Goal: Task Accomplishment & Management: Manage account settings

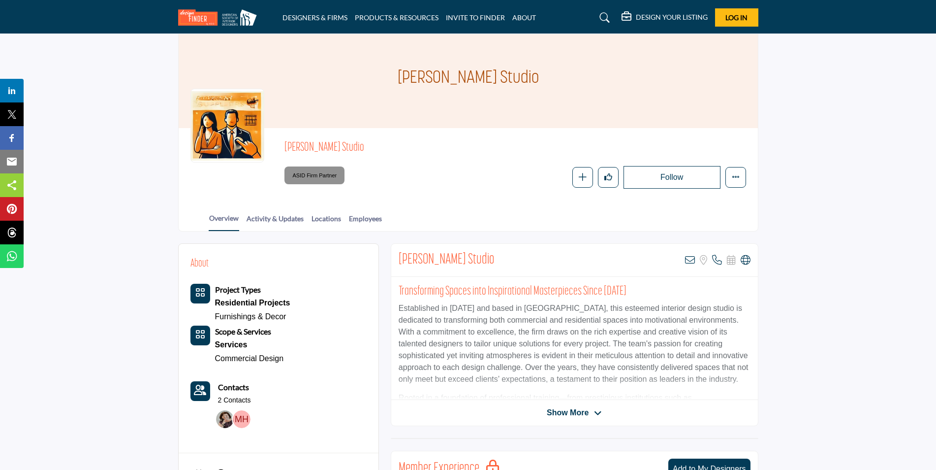
scroll to position [49, 0]
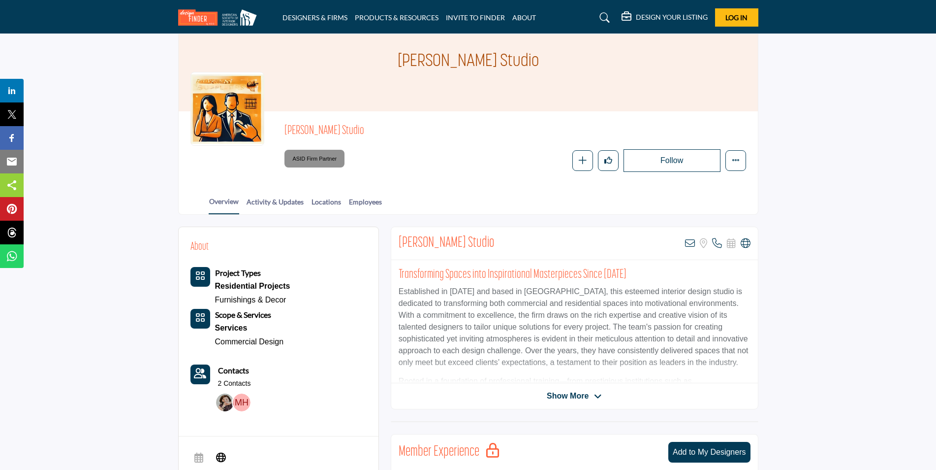
click at [574, 394] on span "Show More" at bounding box center [568, 396] width 42 height 12
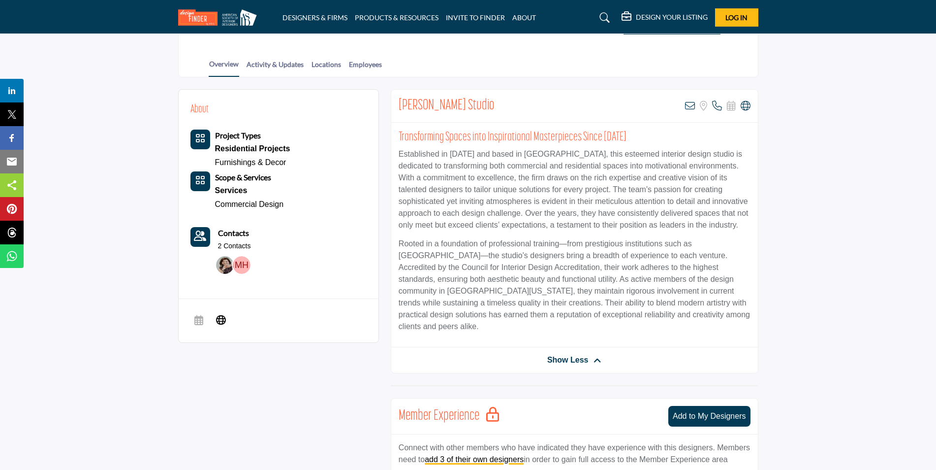
scroll to position [197, 0]
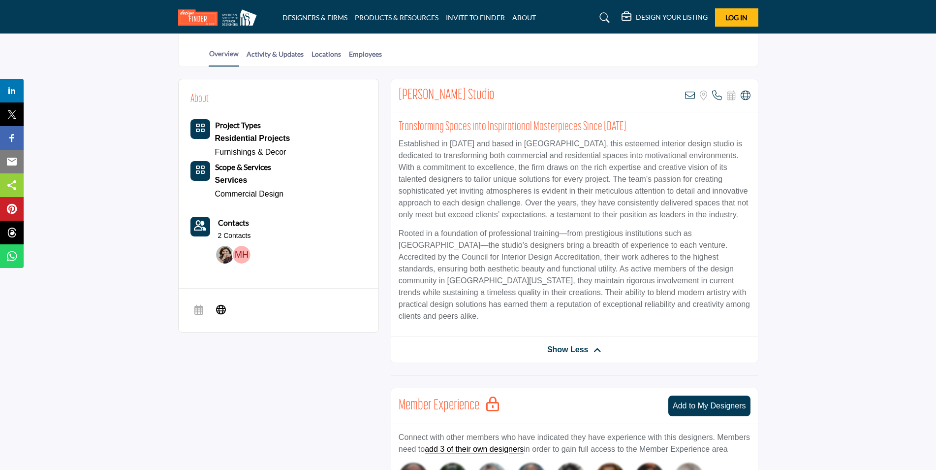
click at [560, 344] on span "Show Less" at bounding box center [567, 350] width 41 height 12
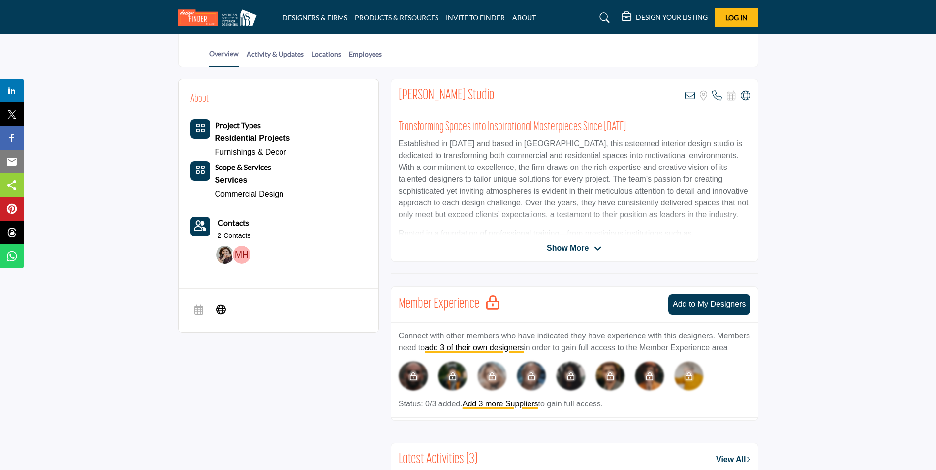
click at [586, 246] on span "Show More" at bounding box center [568, 248] width 42 height 12
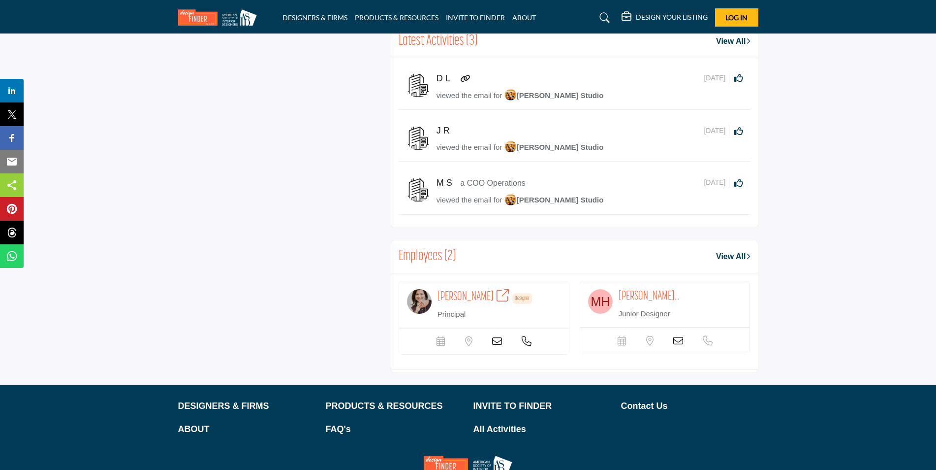
scroll to position [738, 0]
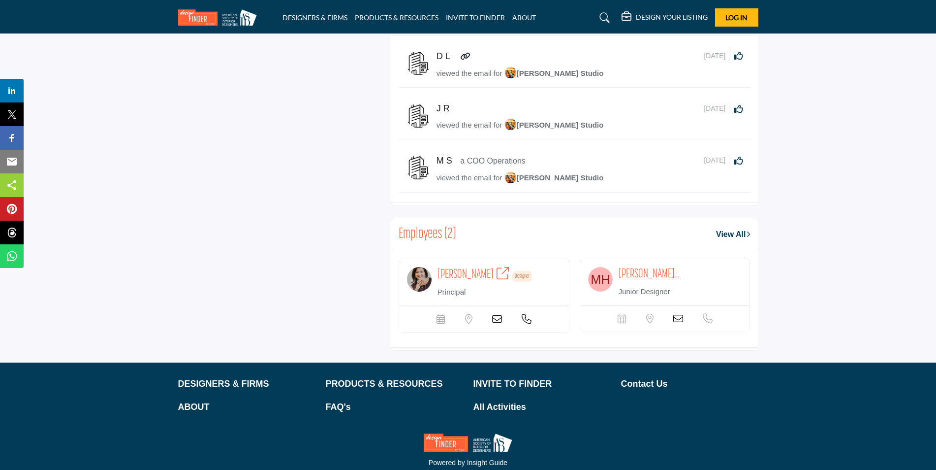
click at [463, 268] on span "[PERSON_NAME]" at bounding box center [466, 274] width 56 height 12
click at [248, 23] on img at bounding box center [220, 17] width 84 height 16
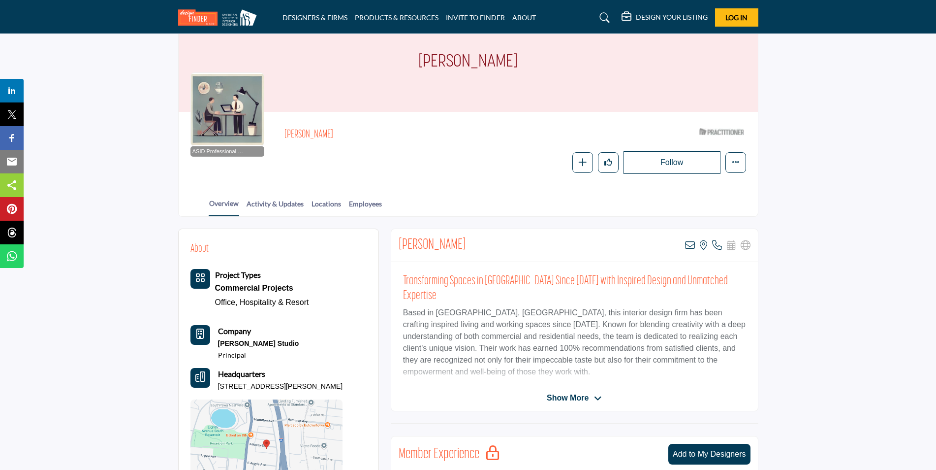
scroll to position [49, 0]
click at [565, 398] on span "Show More" at bounding box center [568, 397] width 42 height 12
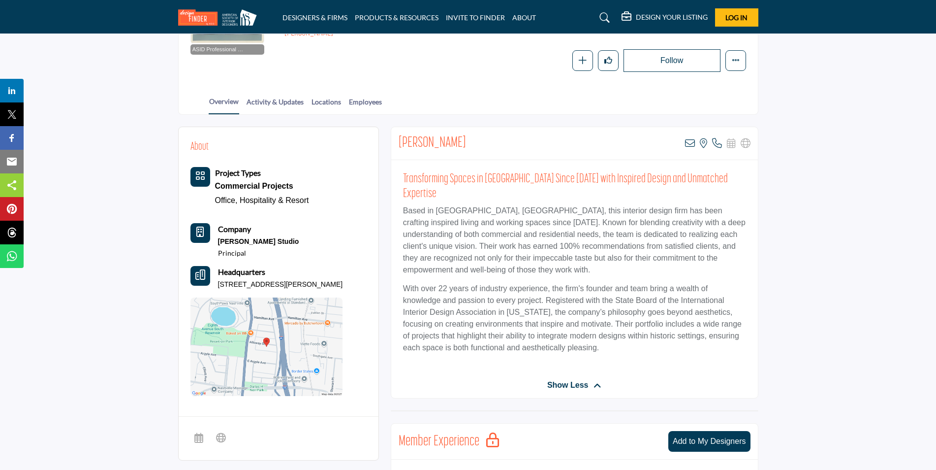
scroll to position [148, 0]
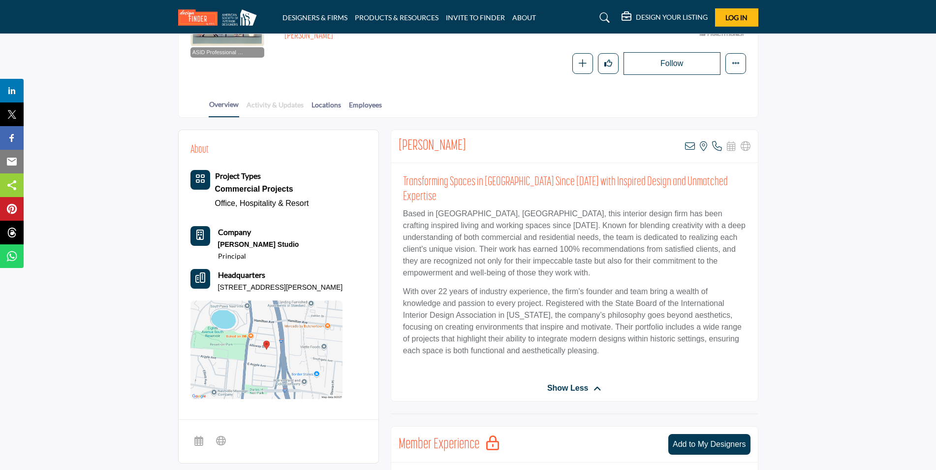
click at [265, 105] on link "Activity & Updates" at bounding box center [275, 107] width 58 height 17
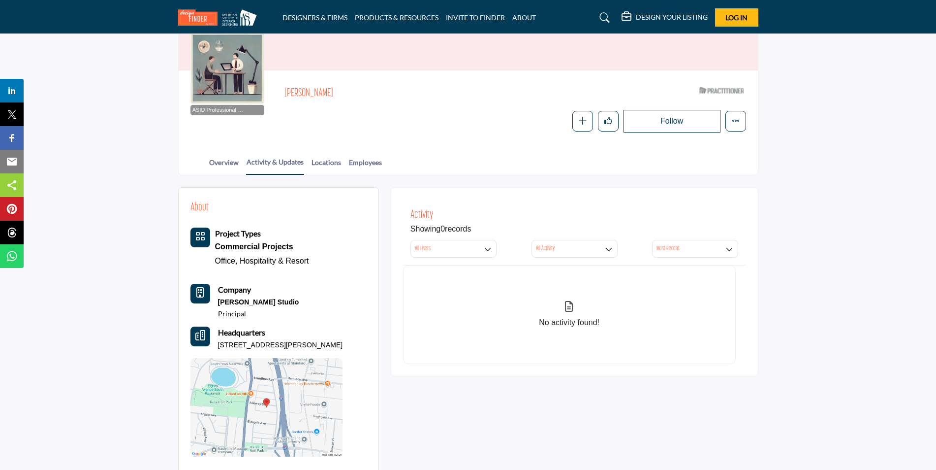
scroll to position [148, 0]
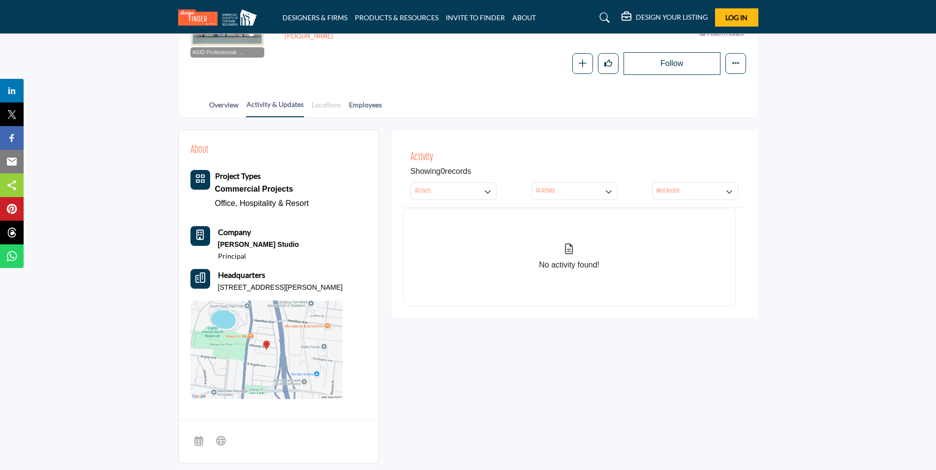
click at [315, 104] on link "Locations" at bounding box center [326, 107] width 31 height 17
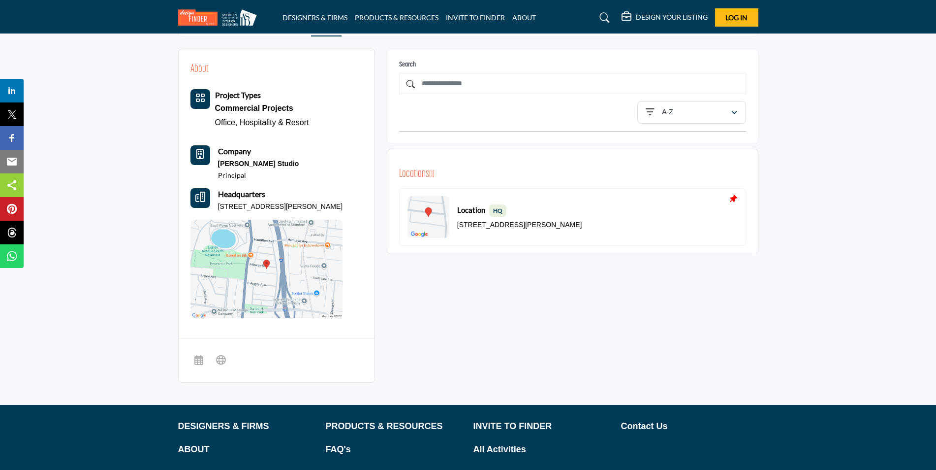
scroll to position [39, 0]
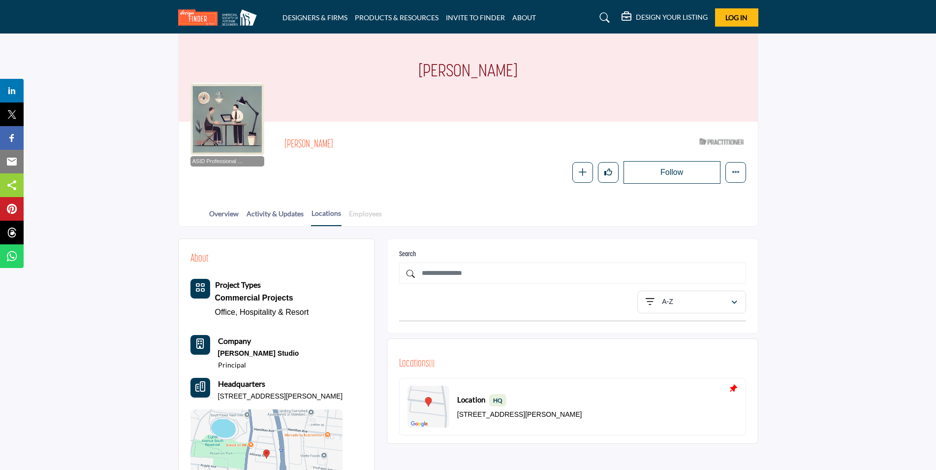
click at [372, 211] on link "Employees" at bounding box center [365, 216] width 34 height 17
click at [363, 214] on link "Employees" at bounding box center [365, 216] width 34 height 17
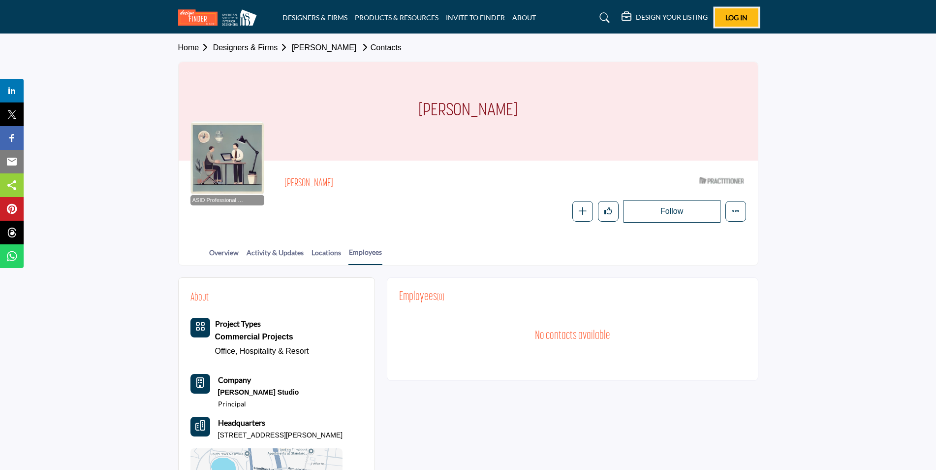
click at [730, 19] on span "Log In" at bounding box center [736, 17] width 22 height 8
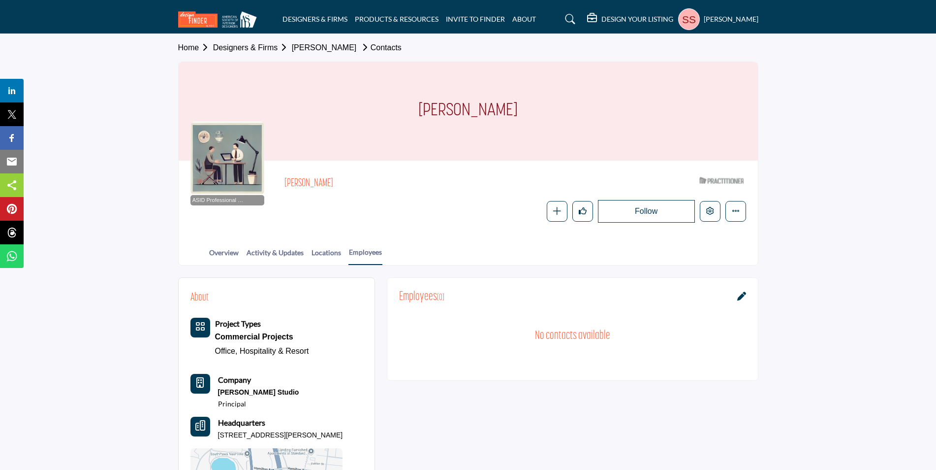
click at [738, 296] on icon at bounding box center [741, 295] width 9 height 9
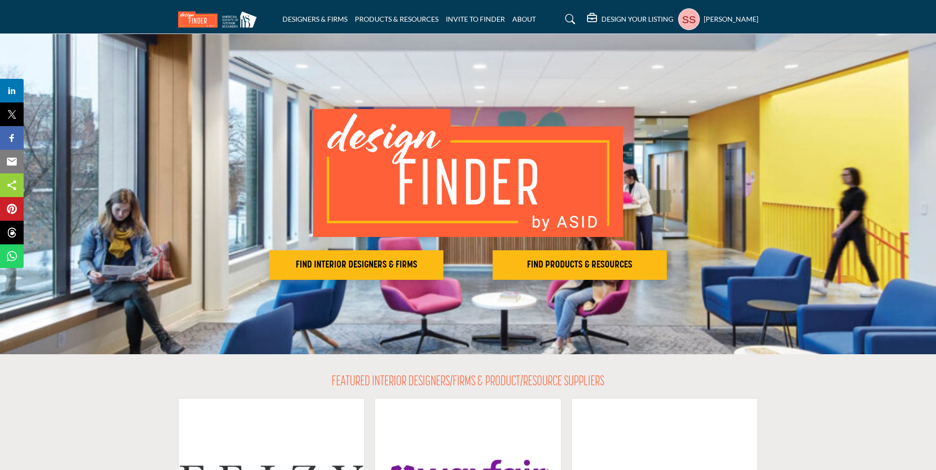
click at [240, 17] on img at bounding box center [220, 19] width 84 height 16
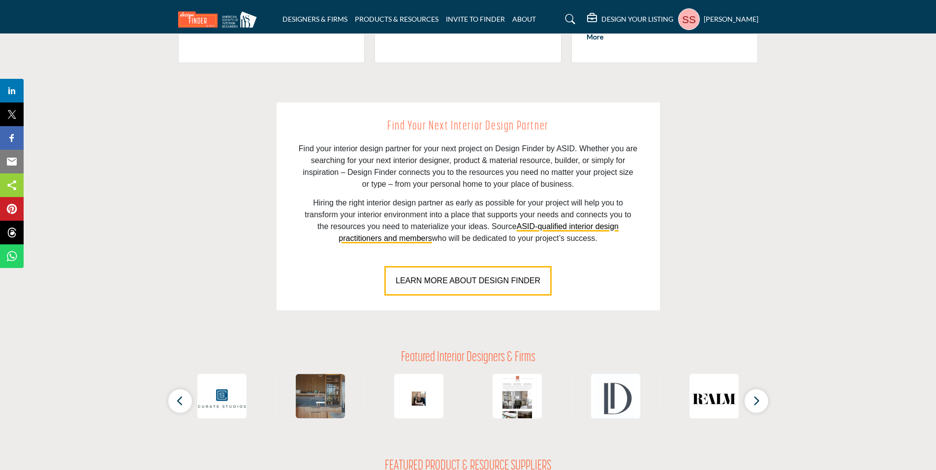
scroll to position [640, 0]
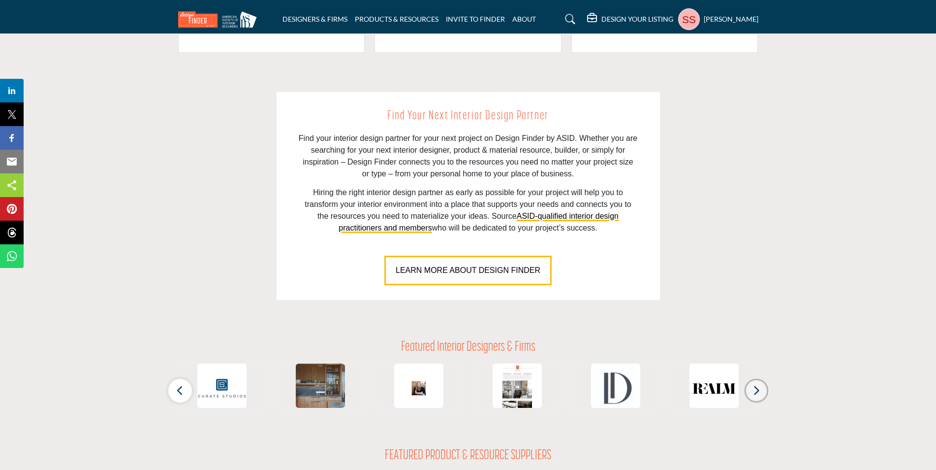
click at [759, 393] on icon "button" at bounding box center [757, 390] width 8 height 12
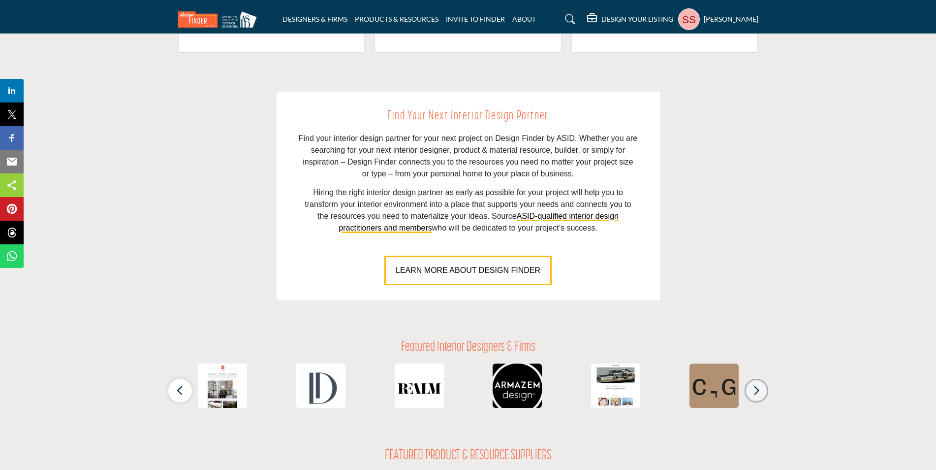
click at [757, 392] on icon "button" at bounding box center [757, 390] width 8 height 12
click at [756, 389] on icon "button" at bounding box center [757, 390] width 8 height 12
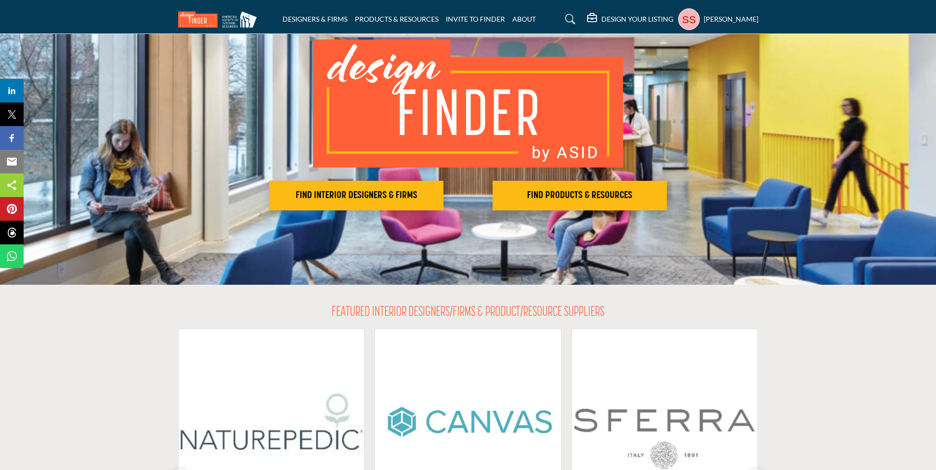
scroll to position [0, 0]
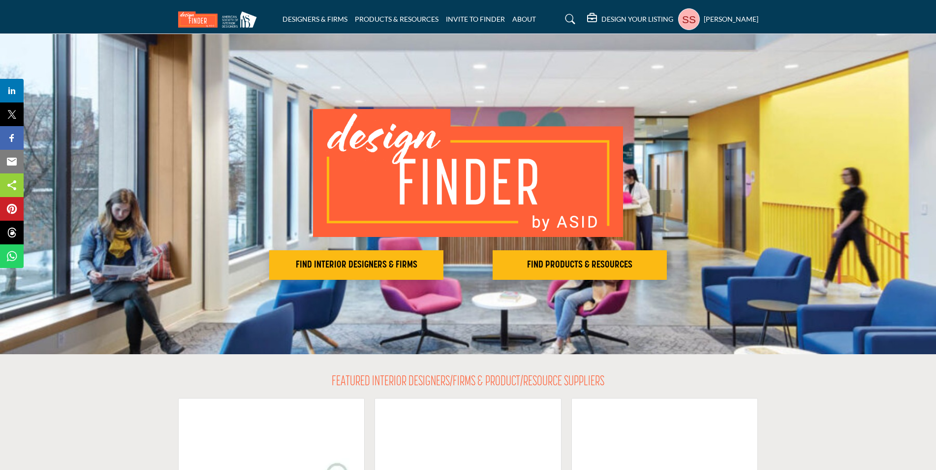
click at [710, 19] on h5 "[PERSON_NAME]" at bounding box center [731, 19] width 55 height 10
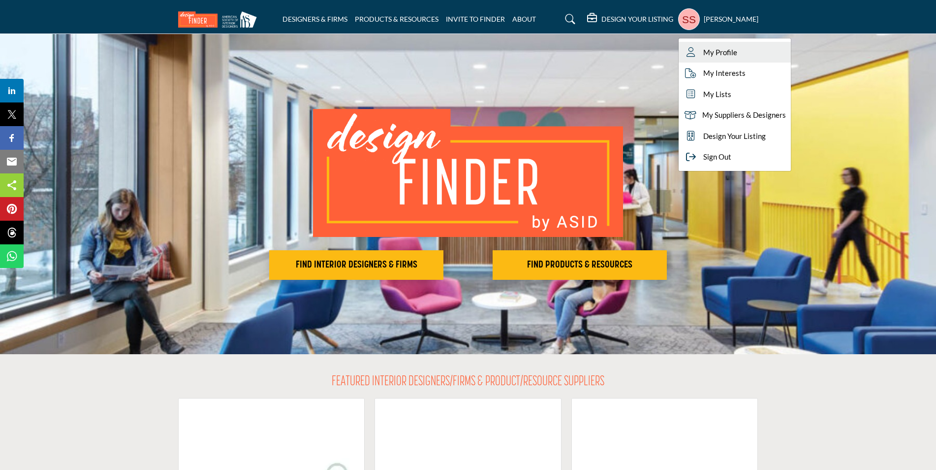
click at [712, 50] on span "My Profile" at bounding box center [720, 52] width 34 height 11
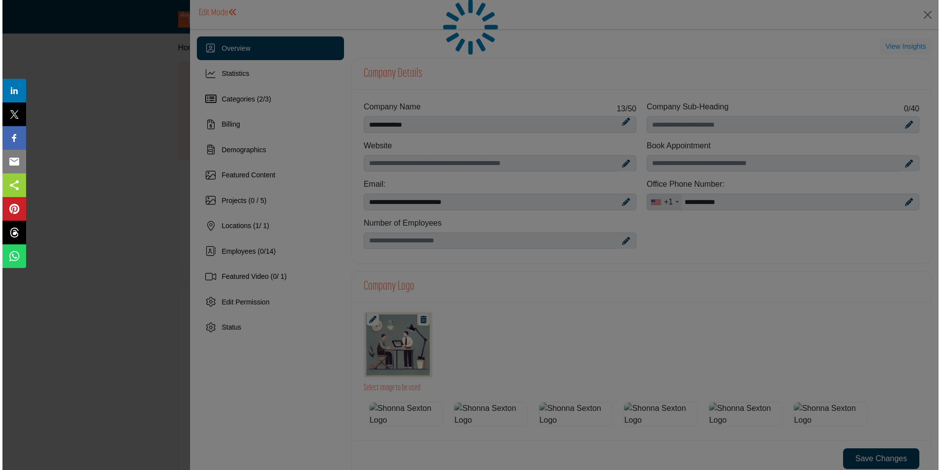
scroll to position [307, 0]
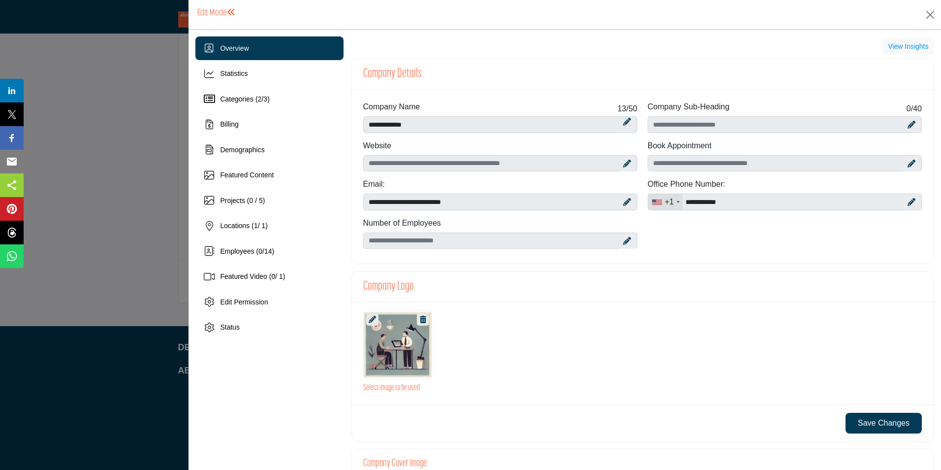
click at [624, 240] on icon at bounding box center [627, 241] width 8 height 8
click at [626, 242] on icon at bounding box center [627, 241] width 8 height 8
click at [625, 242] on icon at bounding box center [627, 241] width 8 height 8
click at [623, 241] on icon at bounding box center [627, 241] width 8 height 8
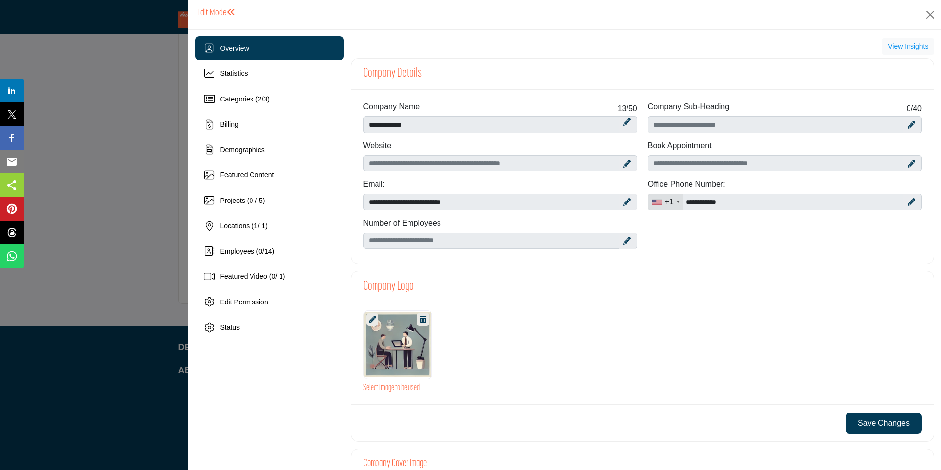
click at [623, 241] on icon at bounding box center [627, 241] width 8 height 8
click at [623, 240] on icon at bounding box center [627, 241] width 8 height 8
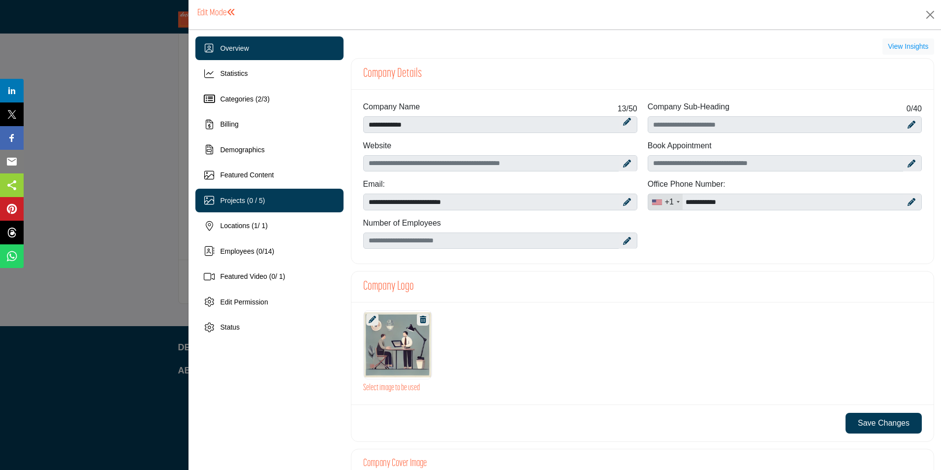
click at [237, 200] on span "Projects (0 / 5)" at bounding box center [242, 200] width 45 height 8
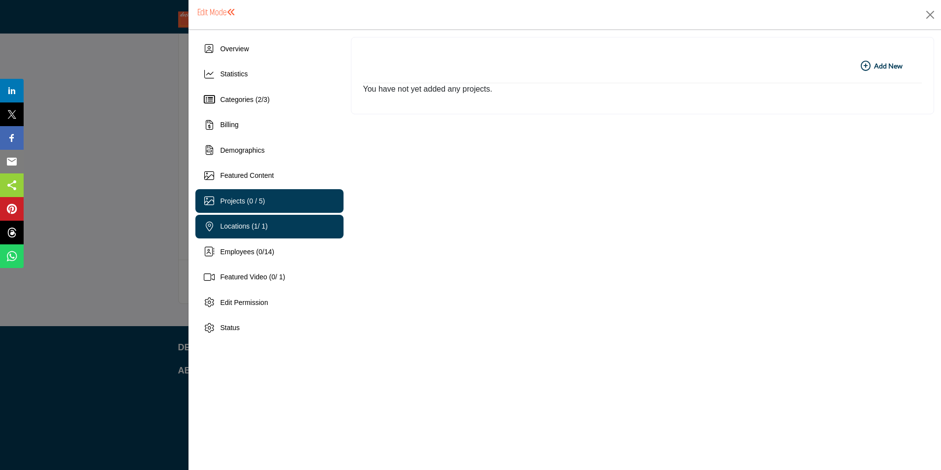
click at [241, 224] on span "Locations ( 1 / 1)" at bounding box center [244, 226] width 48 height 8
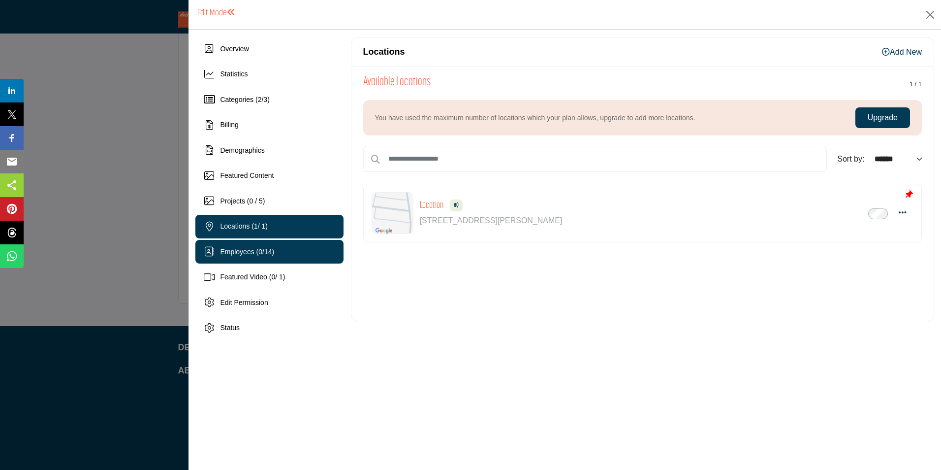
click at [243, 250] on span "Employees ( 0 / 14 )" at bounding box center [247, 252] width 54 height 8
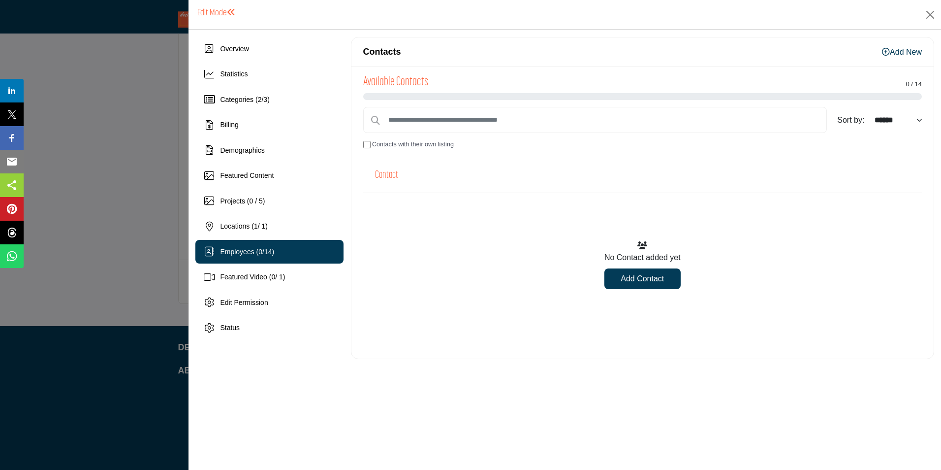
click at [624, 280] on link "Add Contact" at bounding box center [642, 278] width 76 height 21
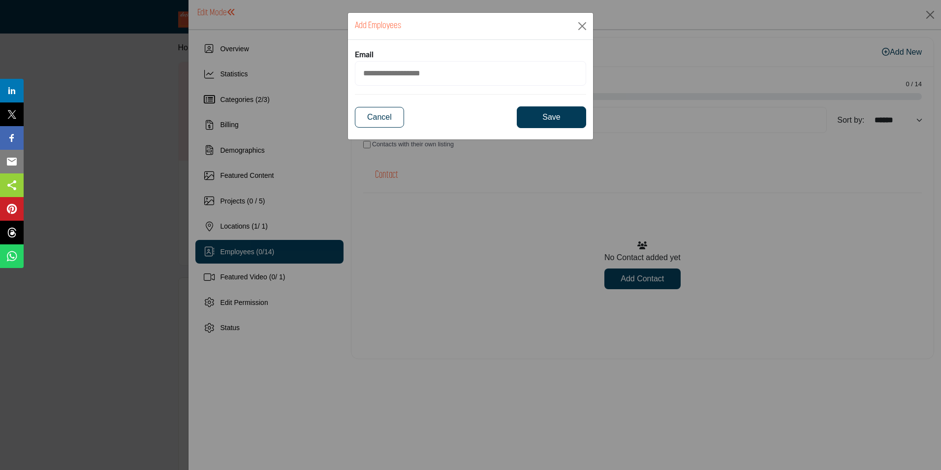
click at [394, 71] on input "email" at bounding box center [470, 73] width 231 height 25
type input "**********"
click at [547, 118] on button "Save" at bounding box center [551, 117] width 69 height 22
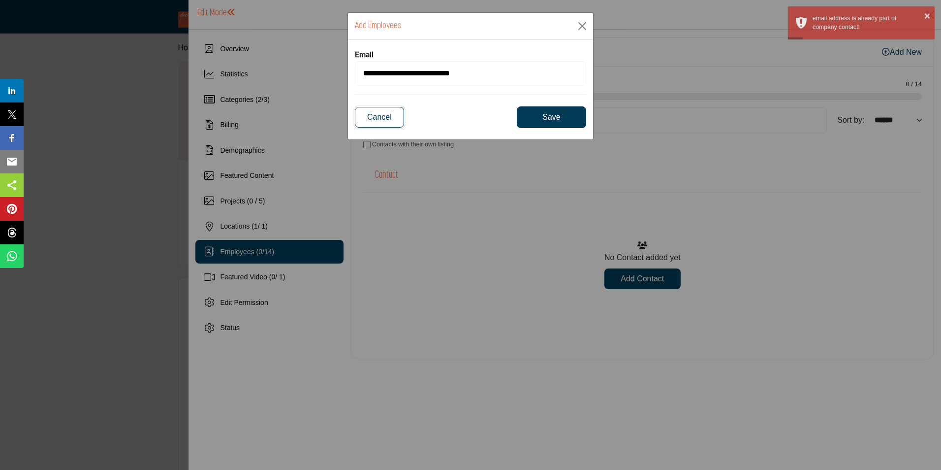
click at [384, 116] on button "Cancel" at bounding box center [379, 117] width 49 height 21
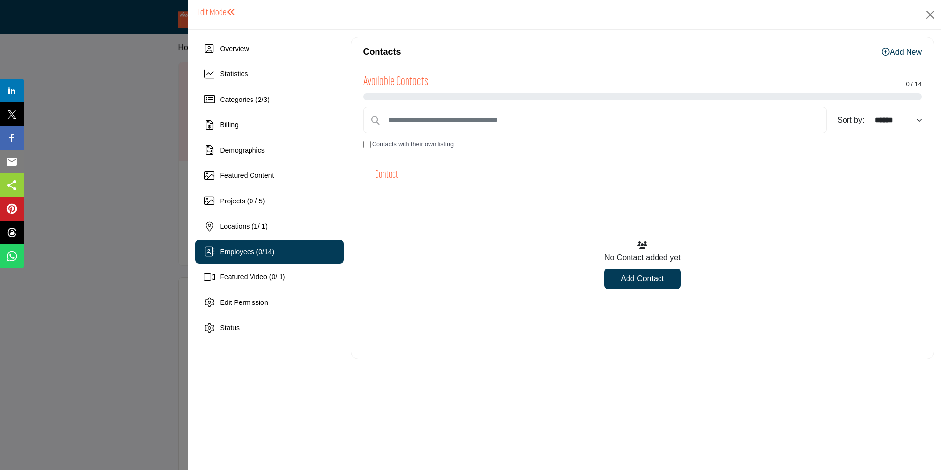
click at [389, 173] on h4 "Contact" at bounding box center [386, 175] width 23 height 12
click at [277, 299] on div "Edit Permission" at bounding box center [269, 302] width 148 height 24
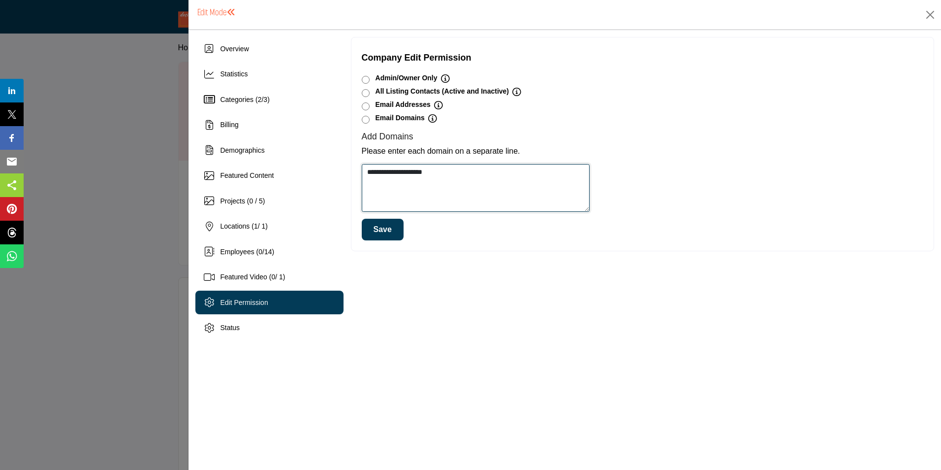
click at [514, 183] on textarea "**********" at bounding box center [476, 188] width 228 height 48
click at [387, 230] on button "Save" at bounding box center [383, 230] width 42 height 22
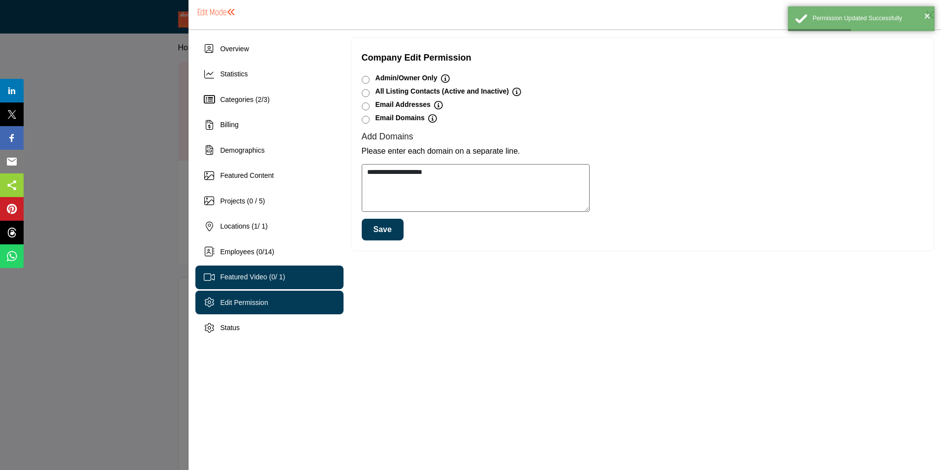
click at [244, 275] on span "Featured Video ( 0 / 1)" at bounding box center [252, 277] width 65 height 8
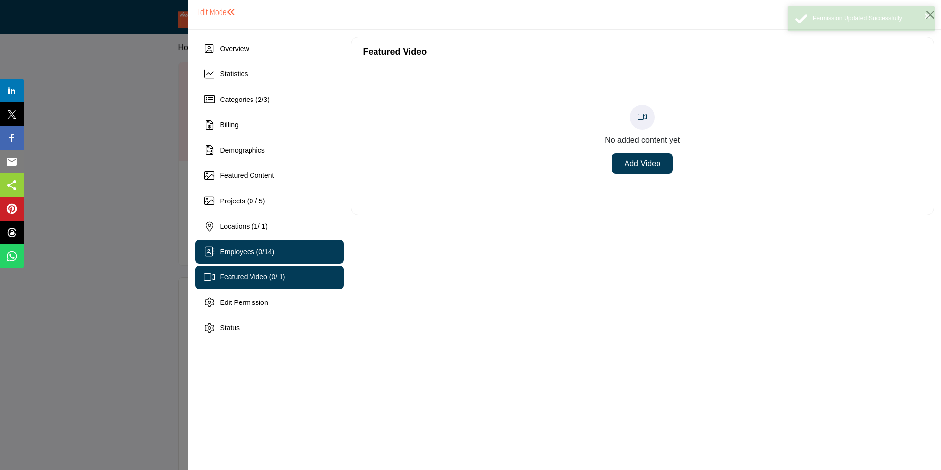
click at [237, 252] on span "Employees ( 0 / 14 )" at bounding box center [247, 252] width 54 height 8
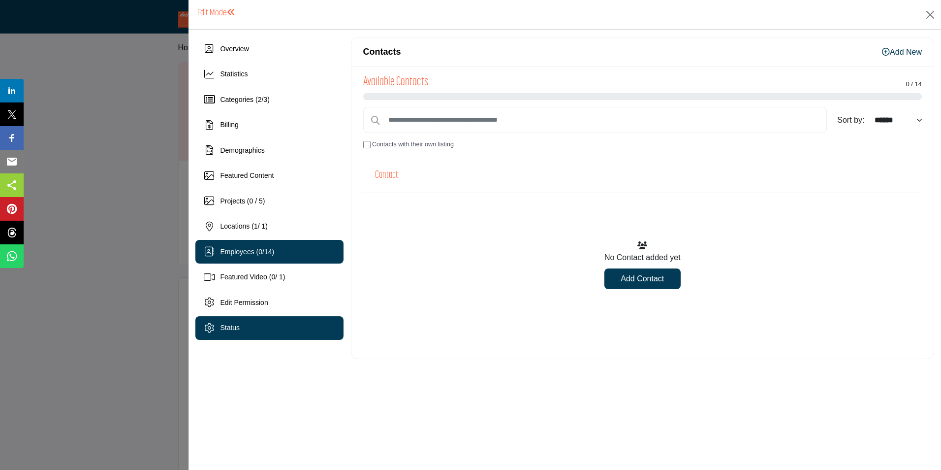
click at [234, 328] on span "Status" at bounding box center [230, 327] width 20 height 8
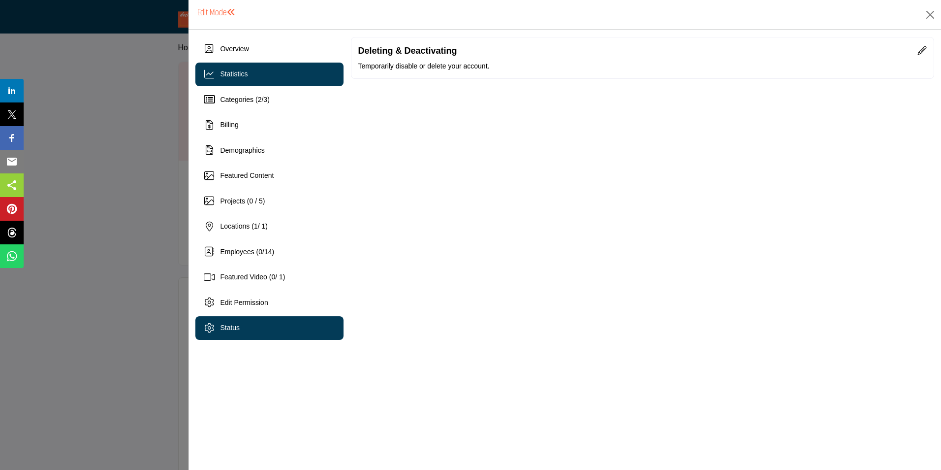
click at [251, 78] on div "Statistics" at bounding box center [269, 75] width 148 height 24
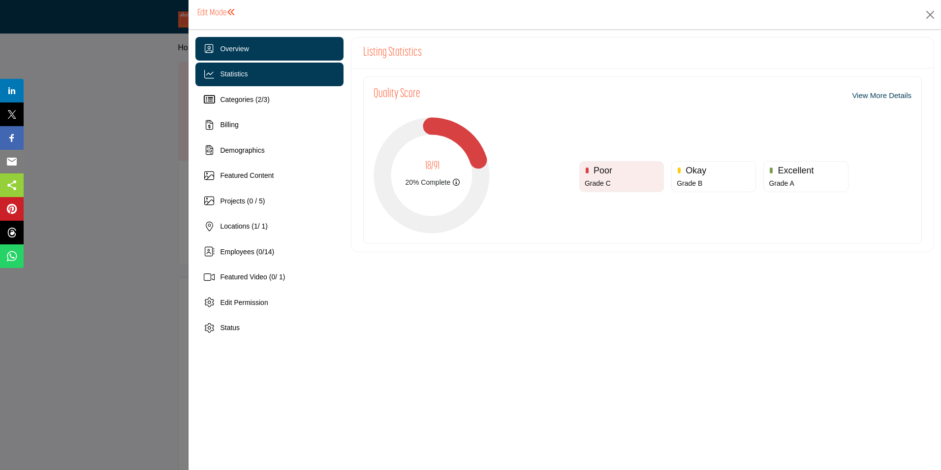
click at [250, 52] on div "Overview" at bounding box center [269, 49] width 148 height 24
click at [236, 45] on span "Overview" at bounding box center [234, 49] width 29 height 8
click at [214, 46] on icon at bounding box center [209, 49] width 9 height 10
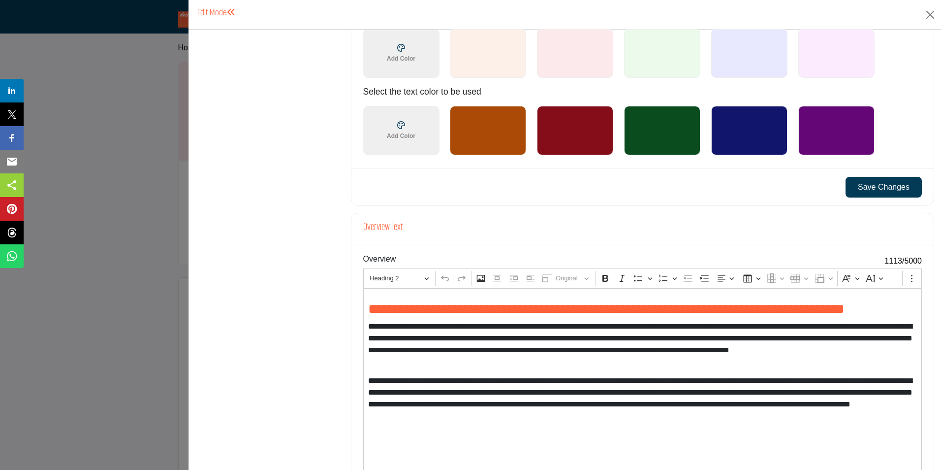
scroll to position [877, 0]
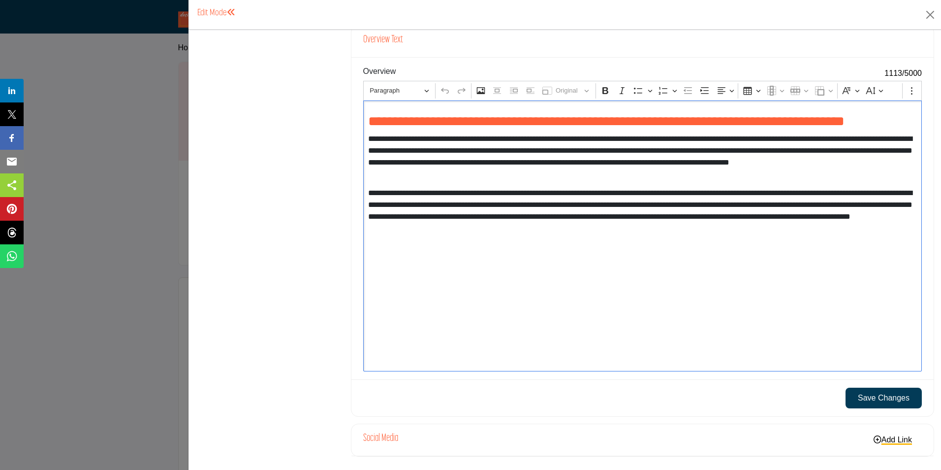
click at [433, 263] on div "**********" at bounding box center [642, 235] width 559 height 271
click at [395, 218] on p "**********" at bounding box center [640, 210] width 544 height 47
click at [525, 247] on div "**********" at bounding box center [642, 235] width 559 height 271
